Goal: Obtain resource: Download file/media

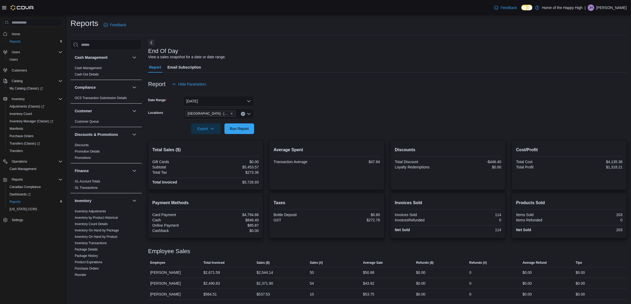
scroll to position [199, 0]
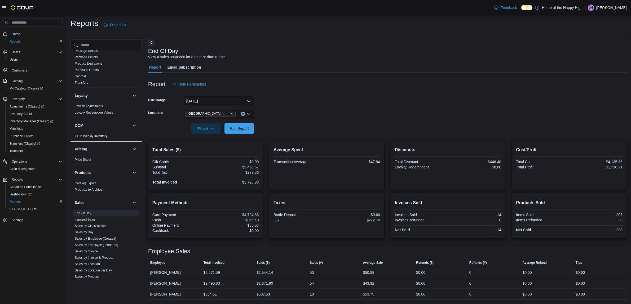
click at [238, 130] on span "Run Report" at bounding box center [239, 128] width 19 height 5
click at [237, 125] on span "Run Report" at bounding box center [239, 128] width 23 height 11
click at [195, 128] on span "Export" at bounding box center [205, 128] width 23 height 11
click at [203, 149] on span "Export to Pdf" at bounding box center [207, 150] width 24 height 4
click at [240, 129] on span "Run Report" at bounding box center [239, 128] width 19 height 5
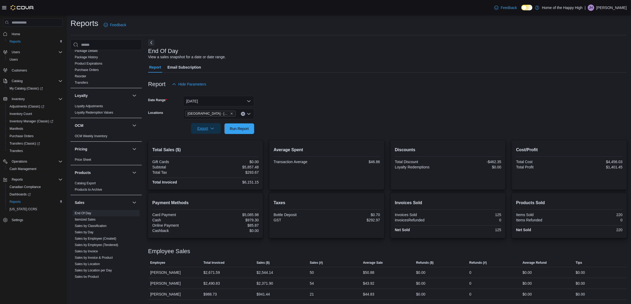
click at [202, 128] on span "Export" at bounding box center [205, 128] width 23 height 11
click at [212, 150] on span "Export to Pdf" at bounding box center [207, 150] width 24 height 4
drag, startPoint x: 438, startPoint y: 79, endPoint x: 334, endPoint y: 41, distance: 110.4
click at [437, 78] on div "Report Hide Parameters Date Range [DATE] Locations [GEOGRAPHIC_DATA] - [GEOGRAP…" at bounding box center [387, 186] width 478 height 227
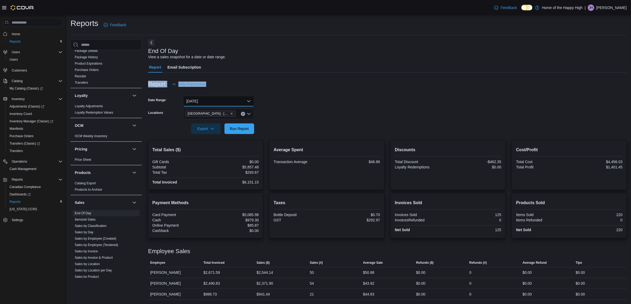
click at [215, 99] on button "[DATE]" at bounding box center [218, 101] width 71 height 11
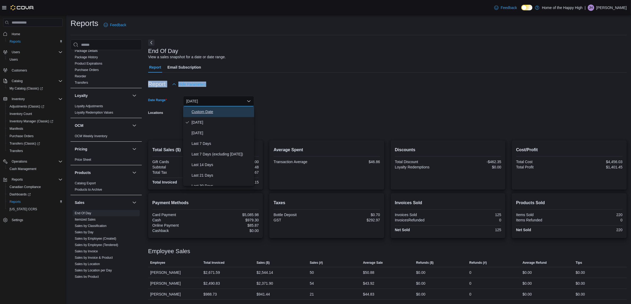
click at [199, 109] on span "Custom Date" at bounding box center [221, 112] width 60 height 6
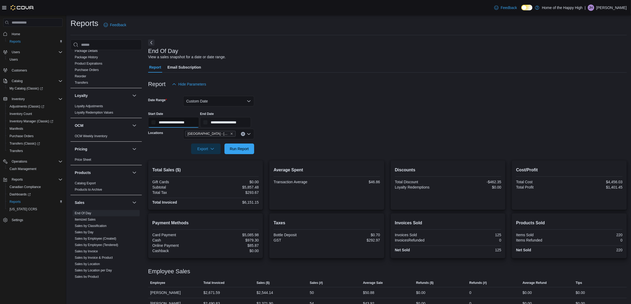
click at [175, 117] on input "**********" at bounding box center [173, 122] width 51 height 11
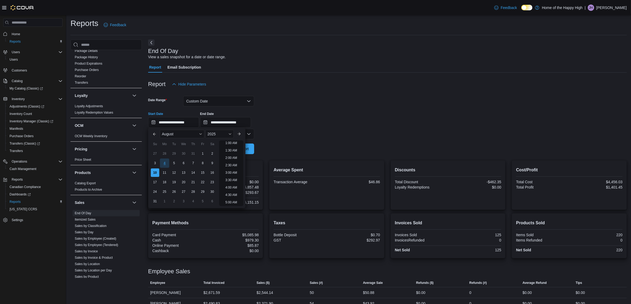
click at [167, 166] on div "4" at bounding box center [164, 163] width 9 height 9
type input "**********"
click at [345, 132] on form "**********" at bounding box center [387, 122] width 478 height 65
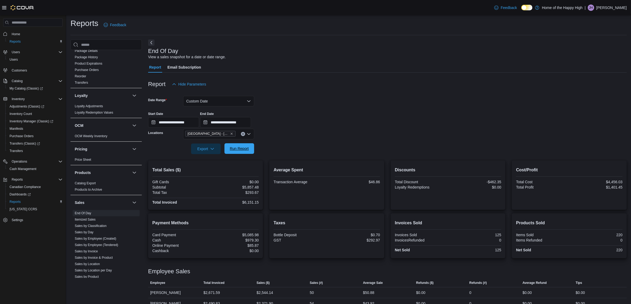
click at [244, 151] on span "Run Report" at bounding box center [239, 148] width 19 height 5
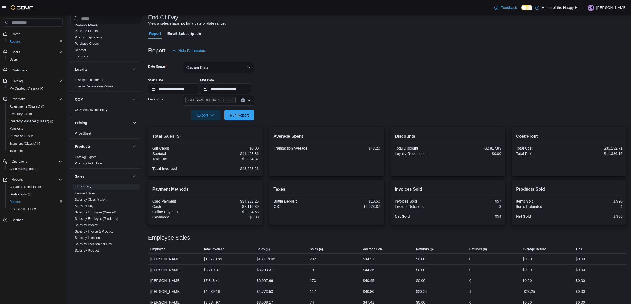
scroll to position [65, 0]
